Goal: Check status

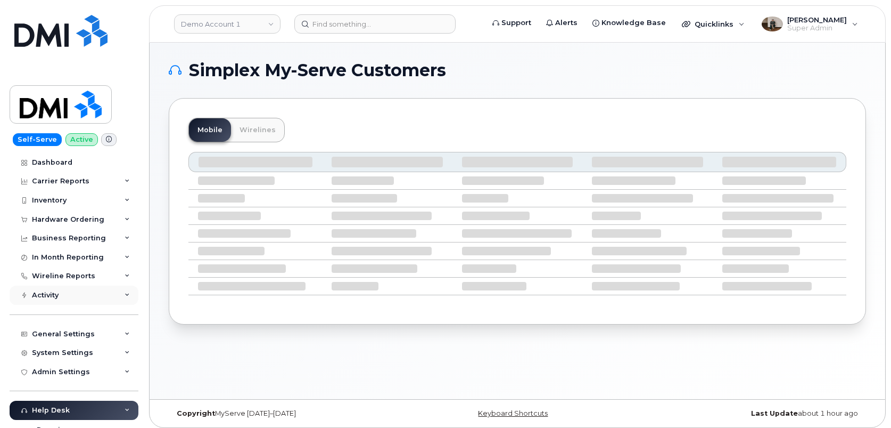
click at [73, 291] on div "Activity" at bounding box center [74, 294] width 129 height 19
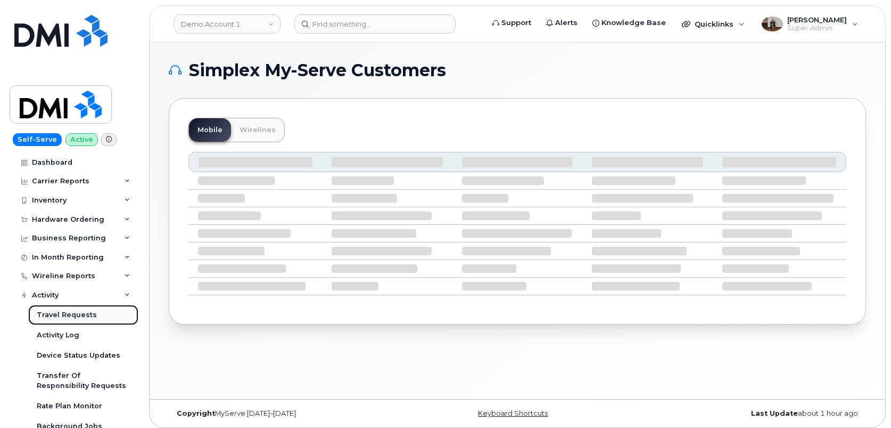
click at [74, 314] on div "Travel Requests" at bounding box center [67, 315] width 60 height 10
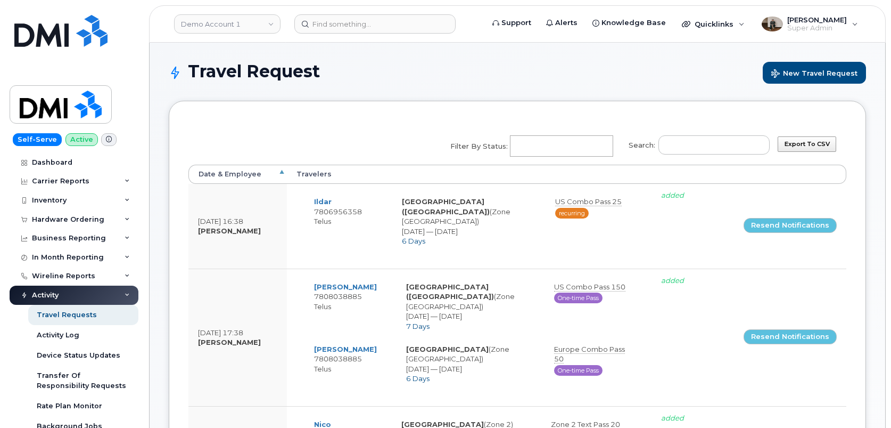
select select
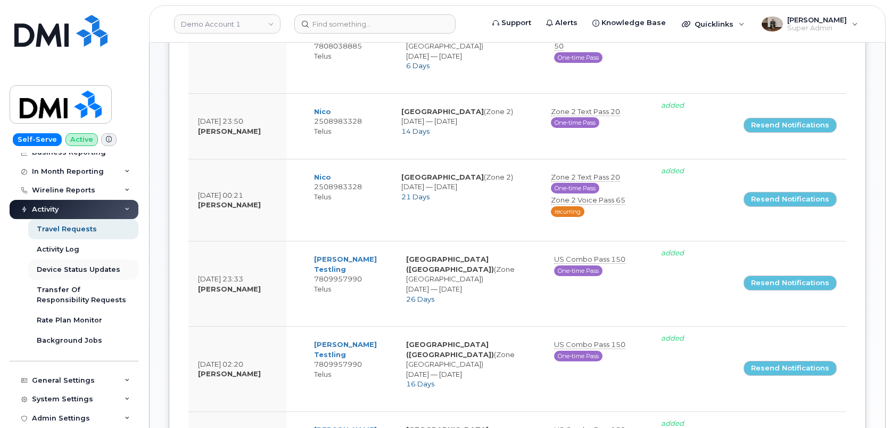
scroll to position [87, 0]
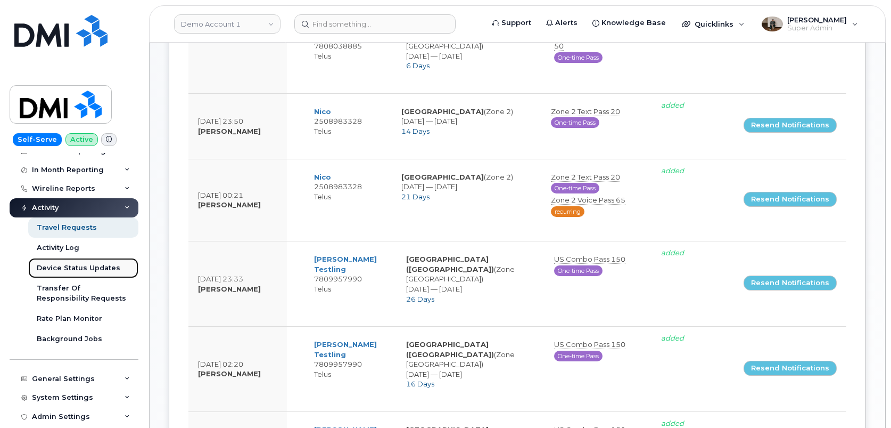
click at [77, 272] on div "Device Status Updates" at bounding box center [79, 268] width 84 height 10
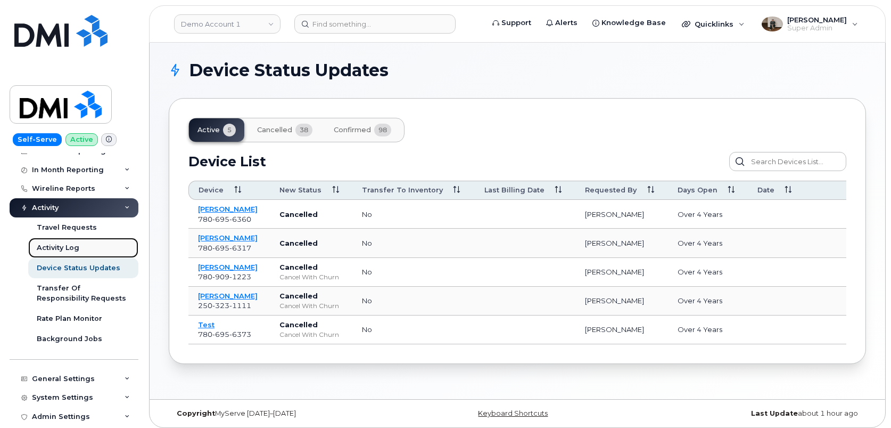
click at [65, 244] on div "Activity Log" at bounding box center [58, 248] width 43 height 10
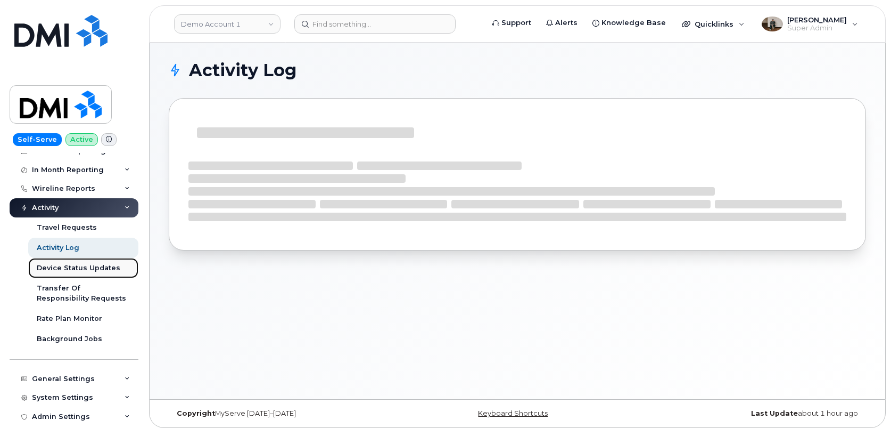
click at [80, 270] on div "Device Status Updates" at bounding box center [79, 268] width 84 height 10
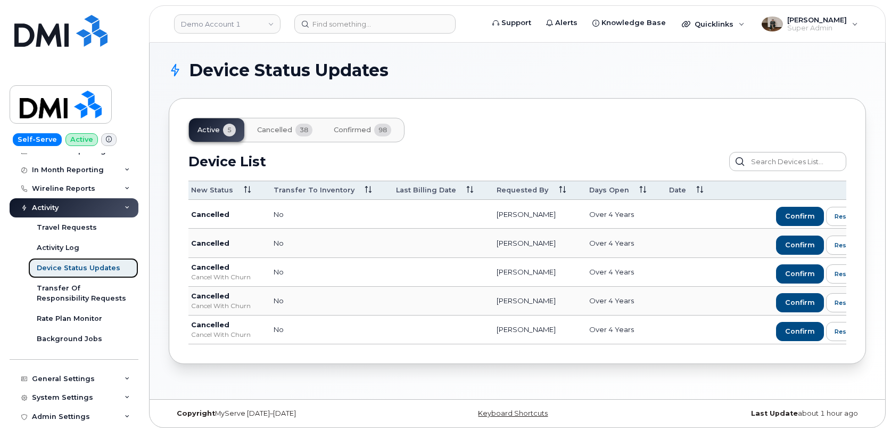
scroll to position [0, 163]
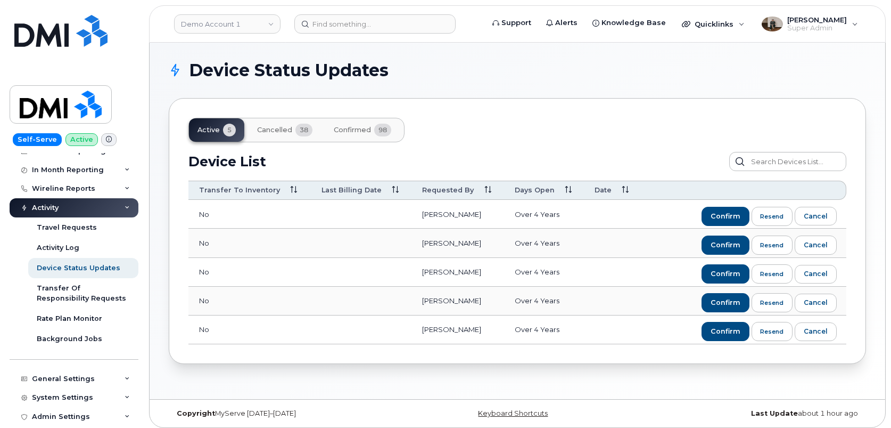
click at [362, 132] on span "Confirmed" at bounding box center [352, 130] width 37 height 9
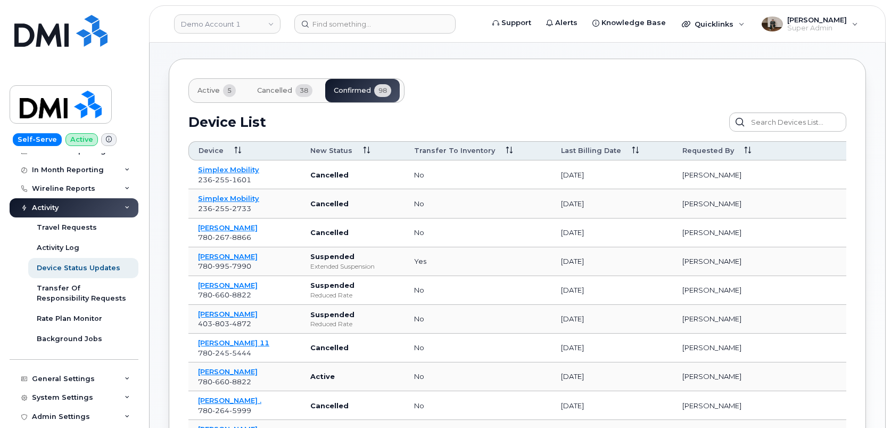
scroll to position [0, 0]
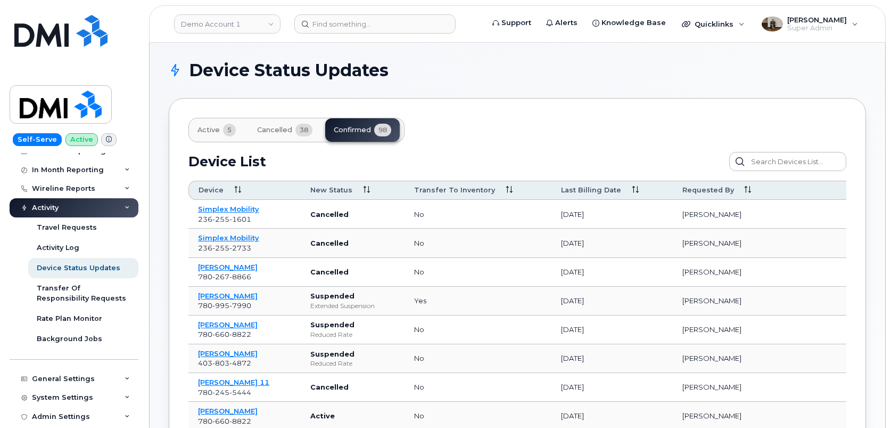
click at [217, 129] on span "Active" at bounding box center [209, 130] width 22 height 9
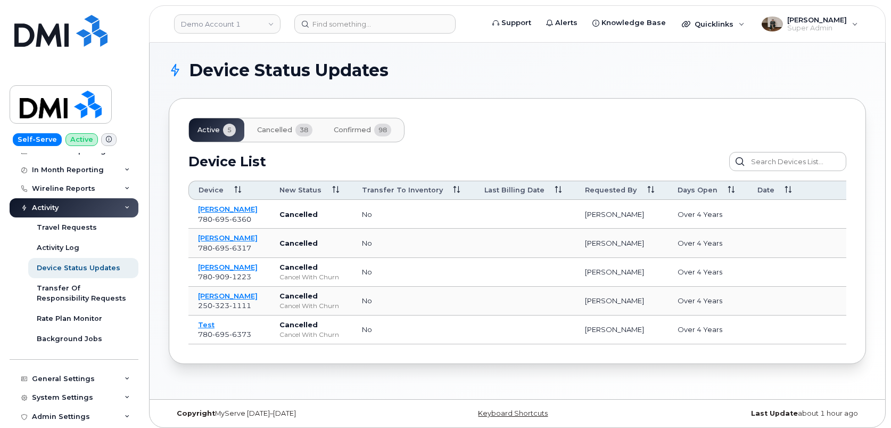
scroll to position [0, 163]
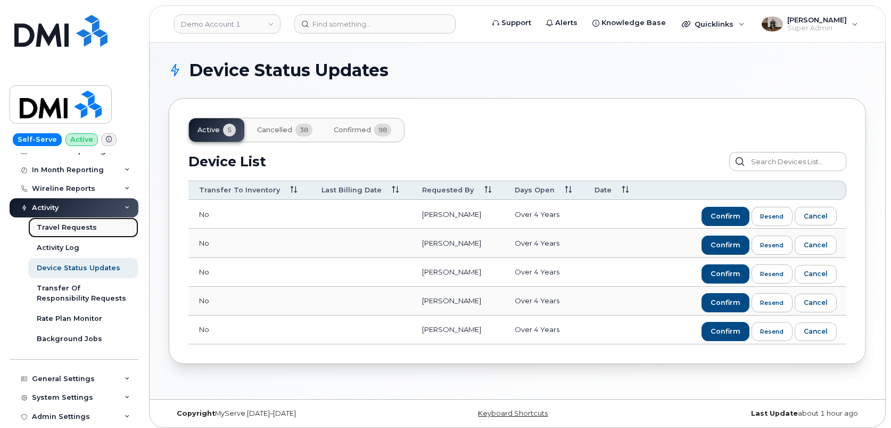
click at [65, 234] on link "Travel Requests" at bounding box center [83, 227] width 110 height 20
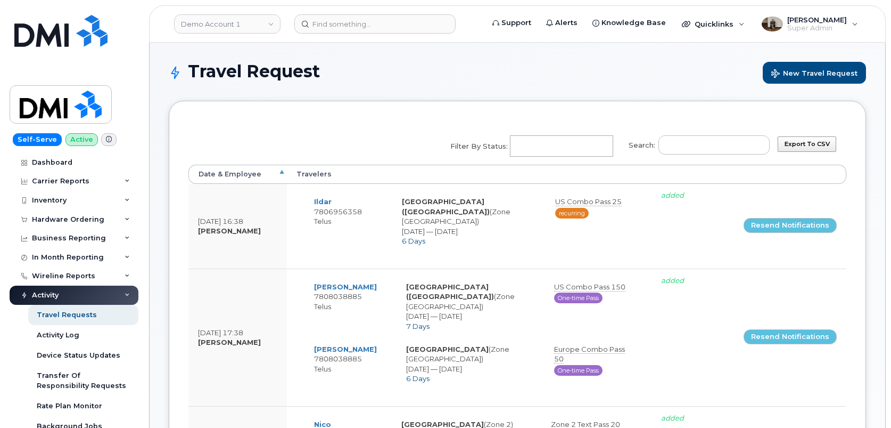
select select
click at [564, 147] on input "Filter by Status: No matches found Added Cancelled Pending confirmation Pending…" at bounding box center [561, 145] width 100 height 19
